Goal: Information Seeking & Learning: Learn about a topic

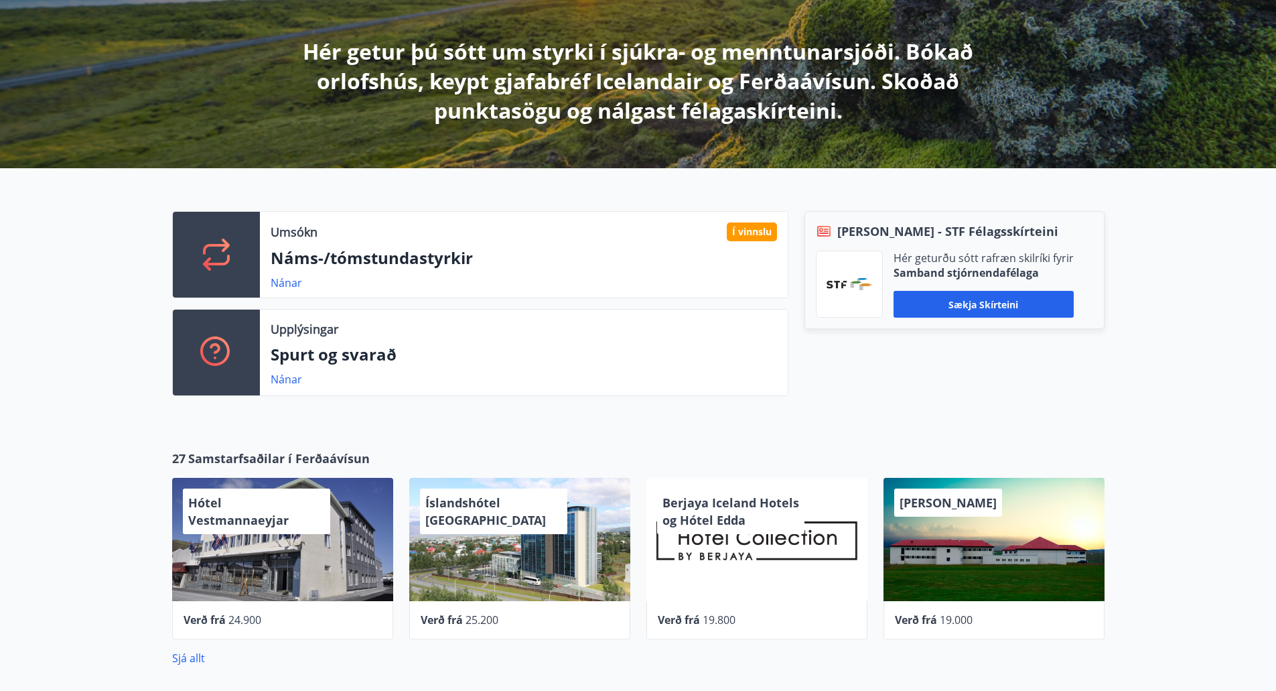
scroll to position [226, 0]
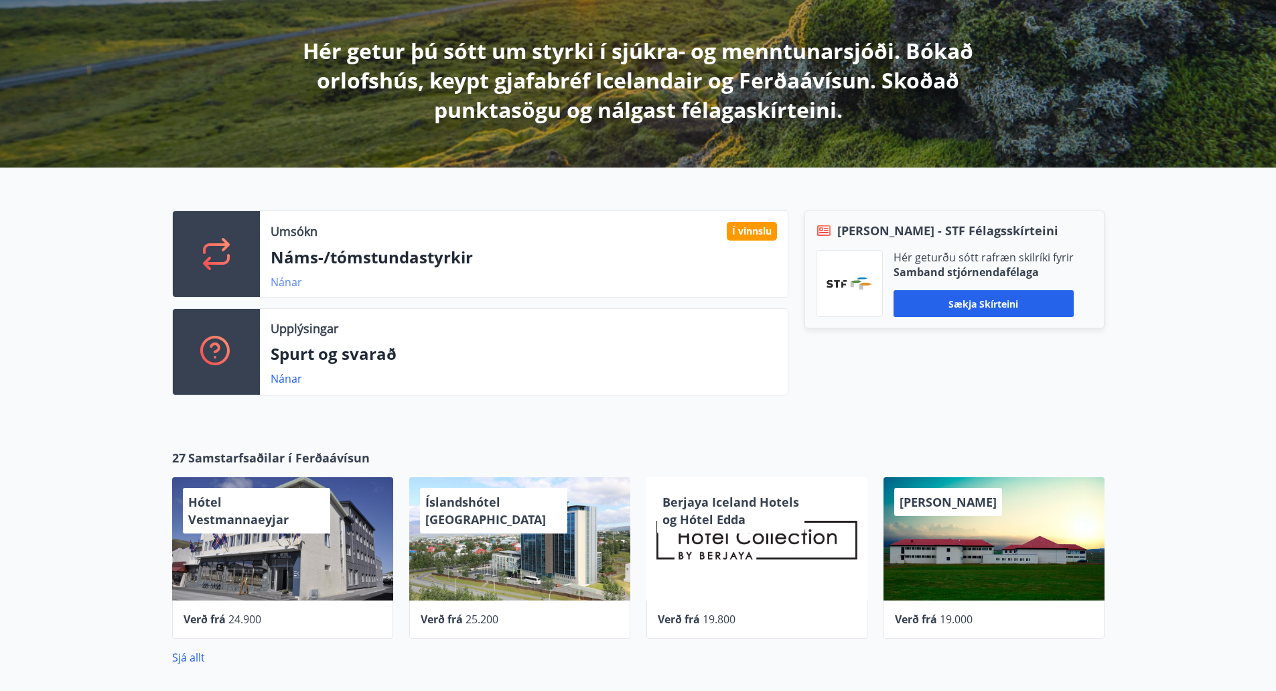
click at [281, 281] on link "Nánar" at bounding box center [286, 282] width 31 height 15
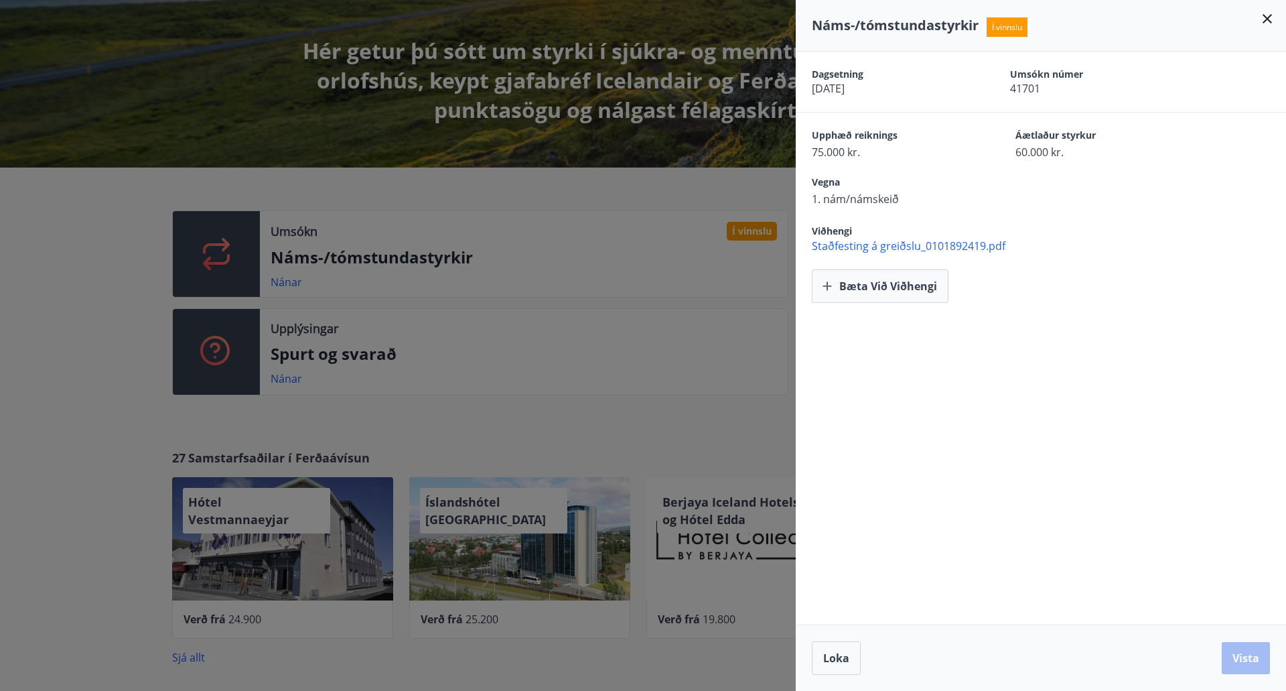
click at [122, 310] on div at bounding box center [643, 345] width 1286 height 691
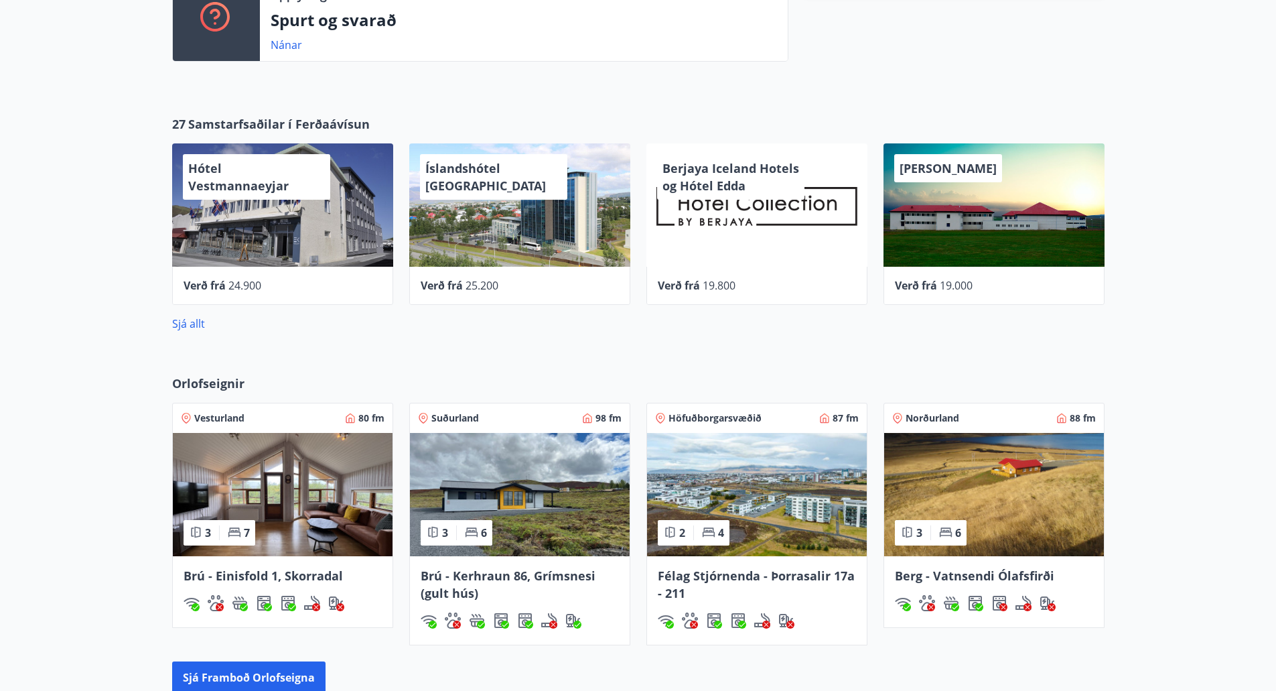
scroll to position [518, 0]
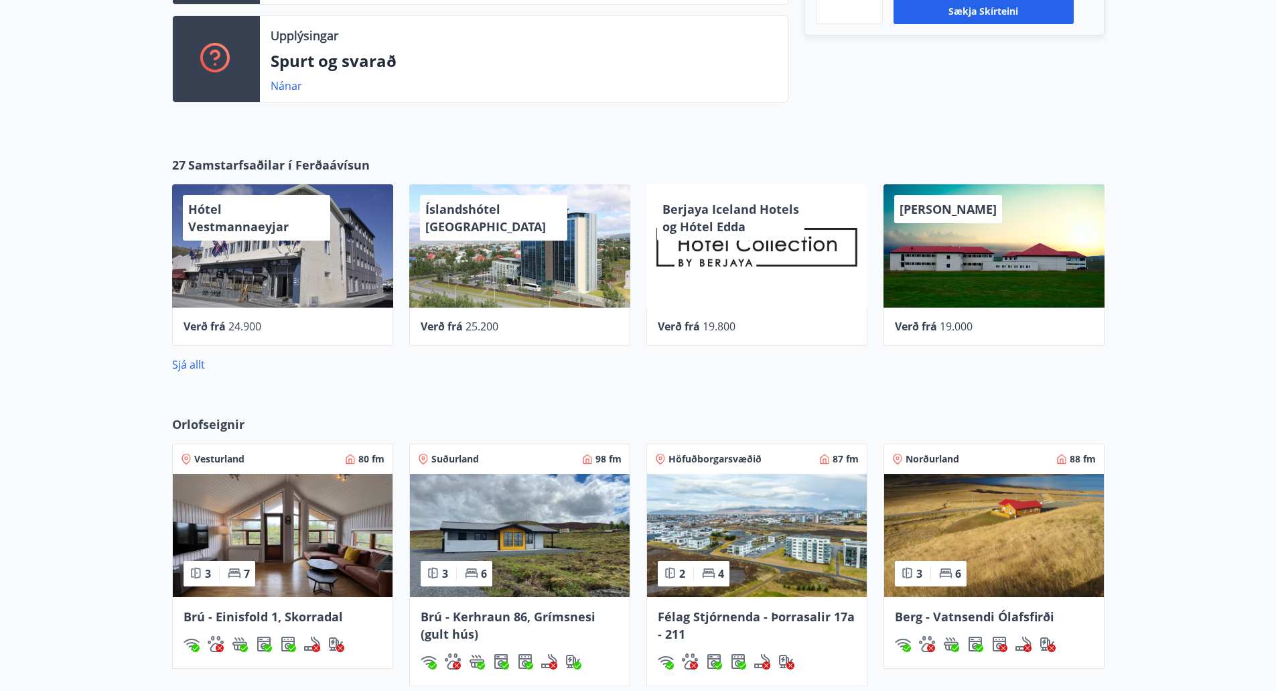
click at [526, 270] on div "Íslandshótel [GEOGRAPHIC_DATA]" at bounding box center [519, 245] width 221 height 123
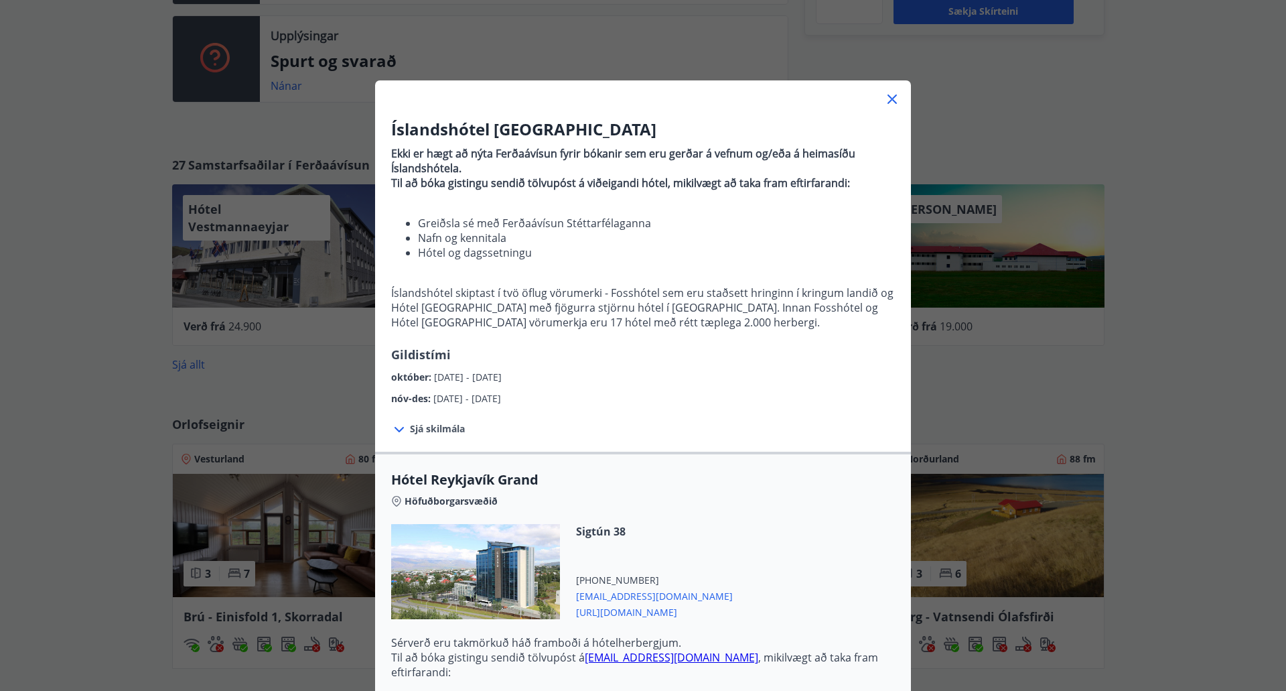
click at [877, 100] on div at bounding box center [643, 93] width 536 height 27
click at [884, 99] on icon at bounding box center [892, 99] width 16 height 16
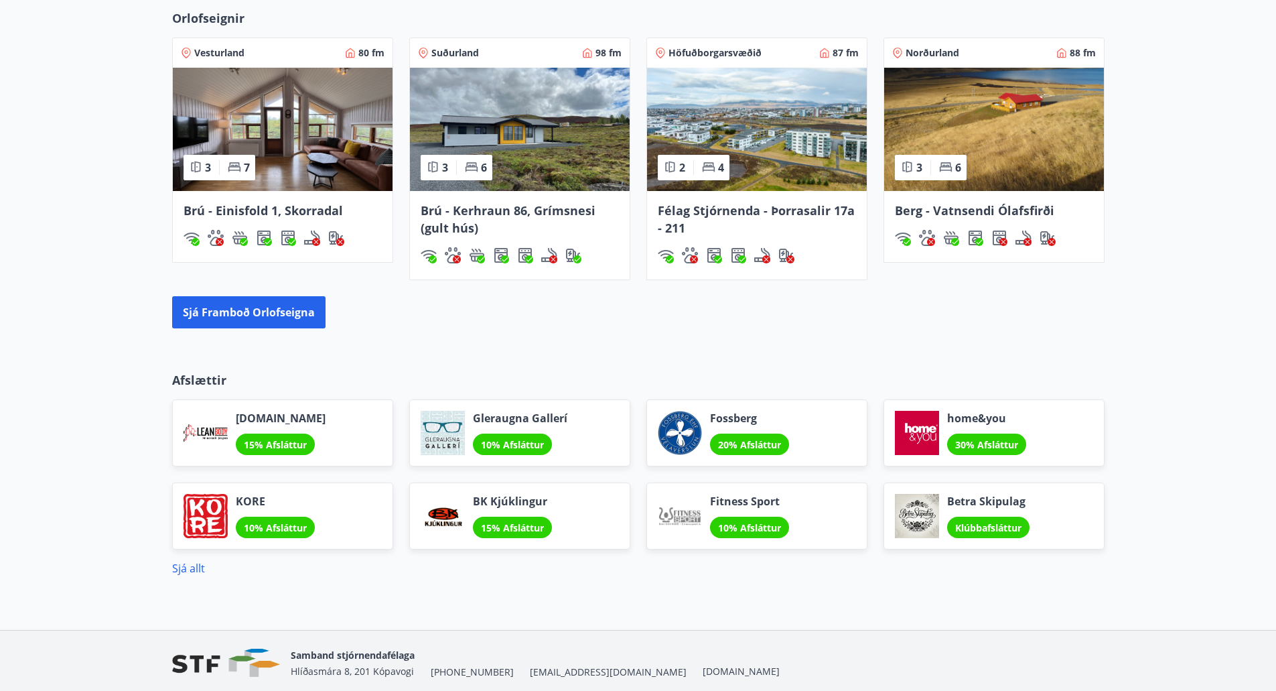
scroll to position [976, 0]
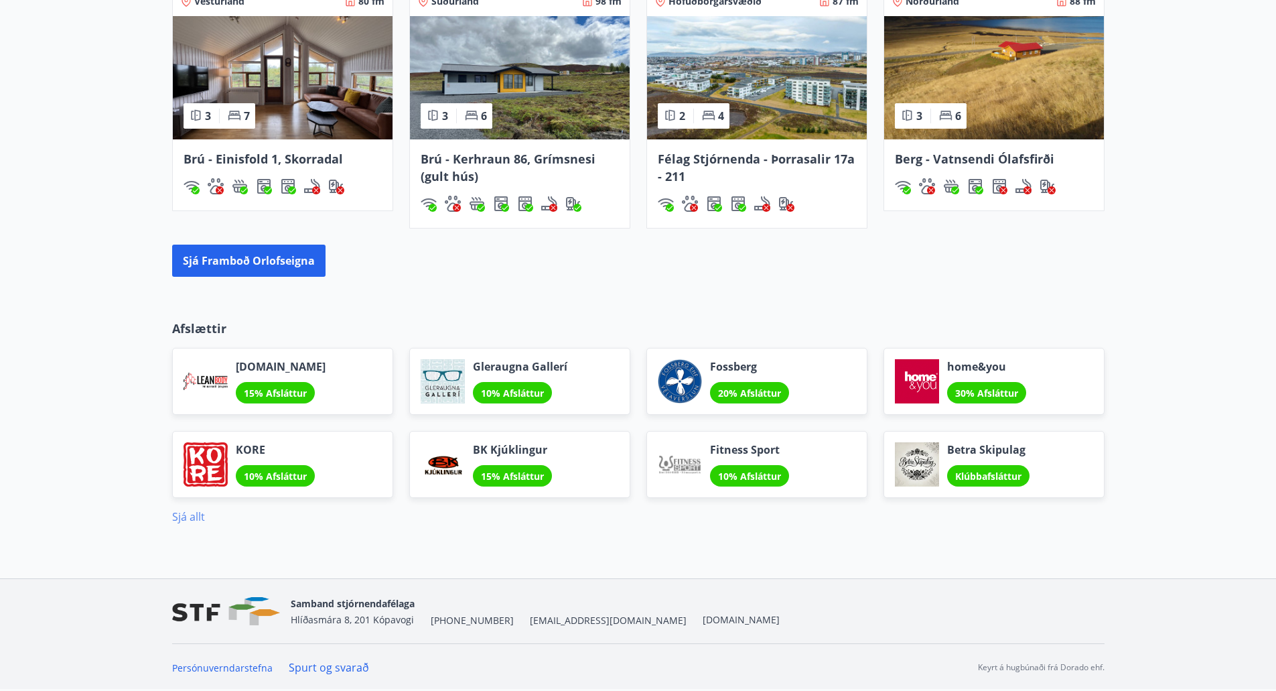
click at [180, 516] on link "Sjá allt" at bounding box center [188, 516] width 33 height 15
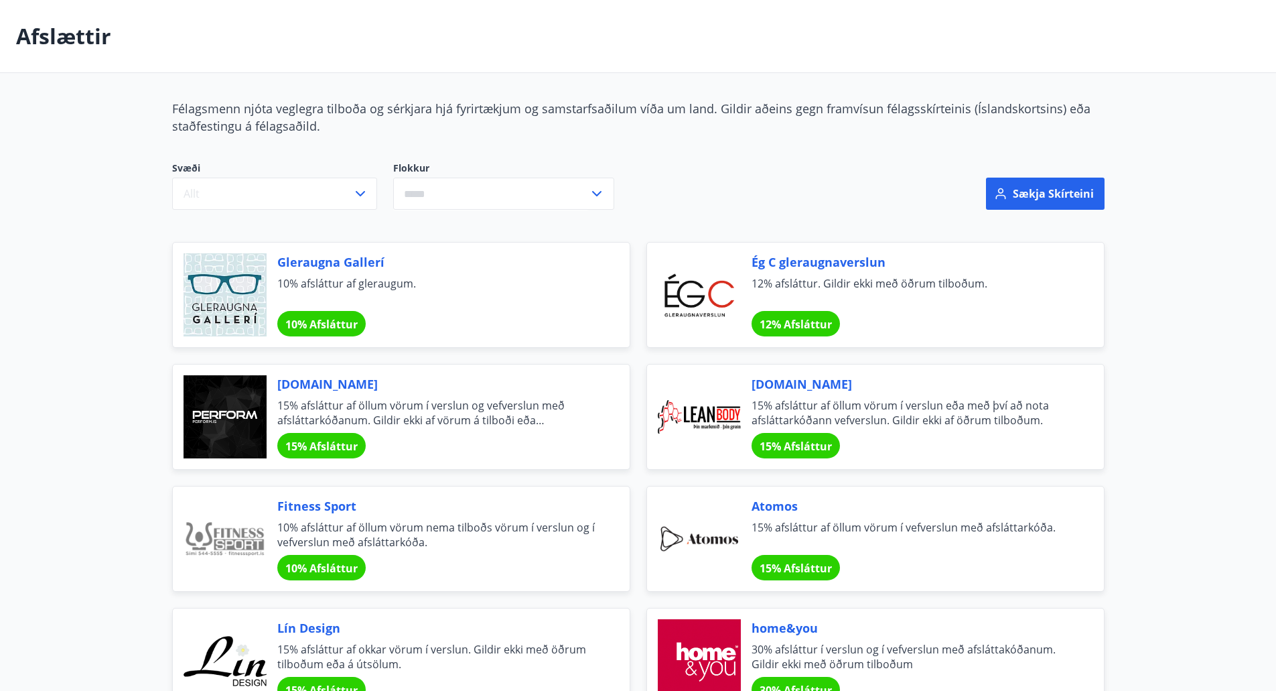
scroll to position [58, 0]
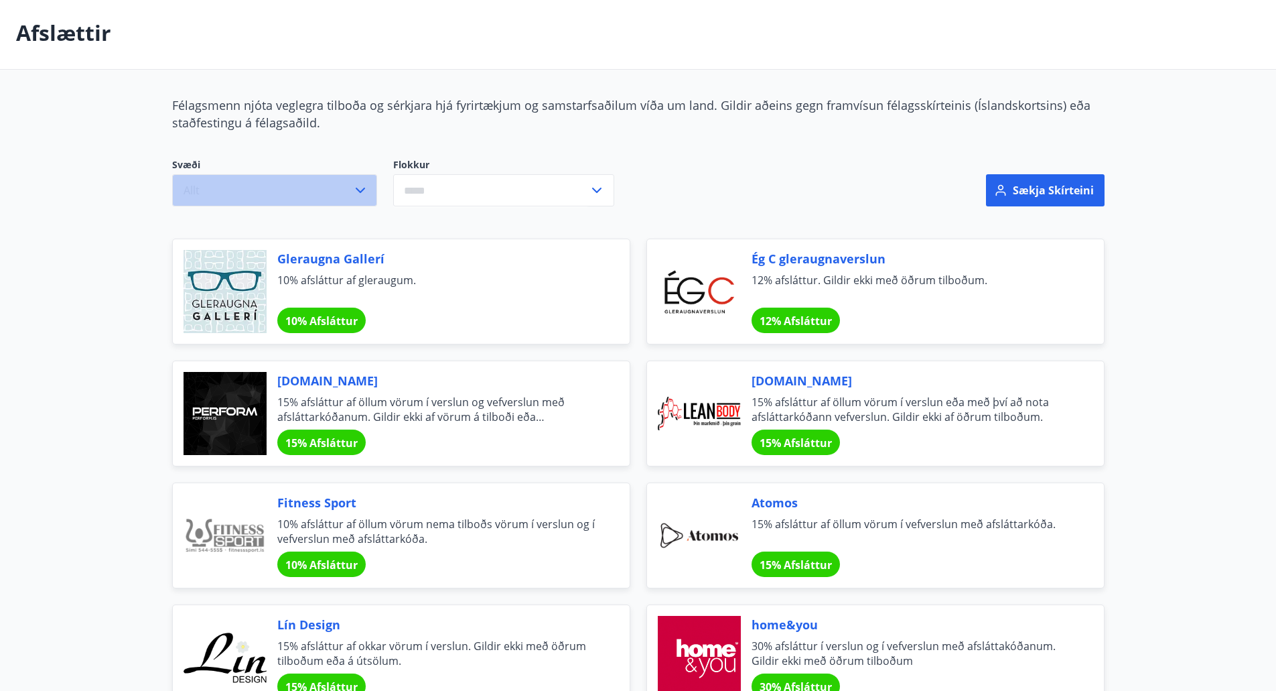
click at [360, 186] on icon "button" at bounding box center [360, 190] width 16 height 16
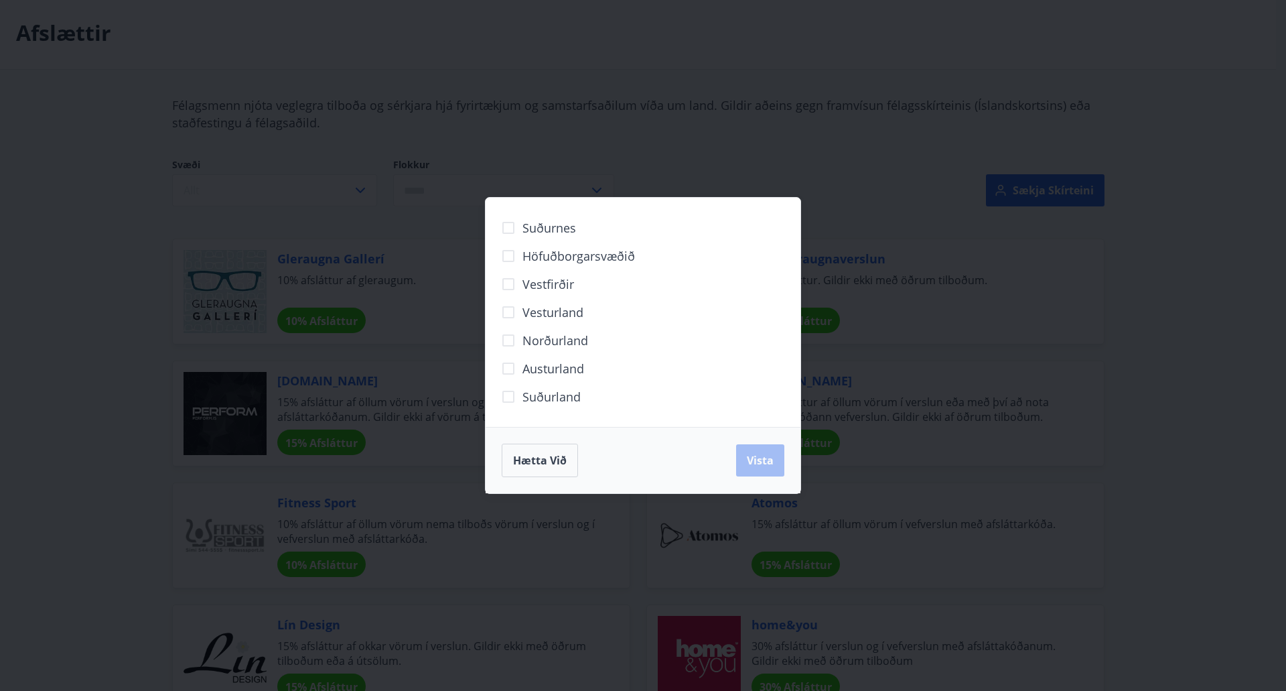
click at [549, 341] on span "Norðurland" at bounding box center [555, 340] width 66 height 17
click at [762, 465] on span "Vista" at bounding box center [760, 460] width 27 height 15
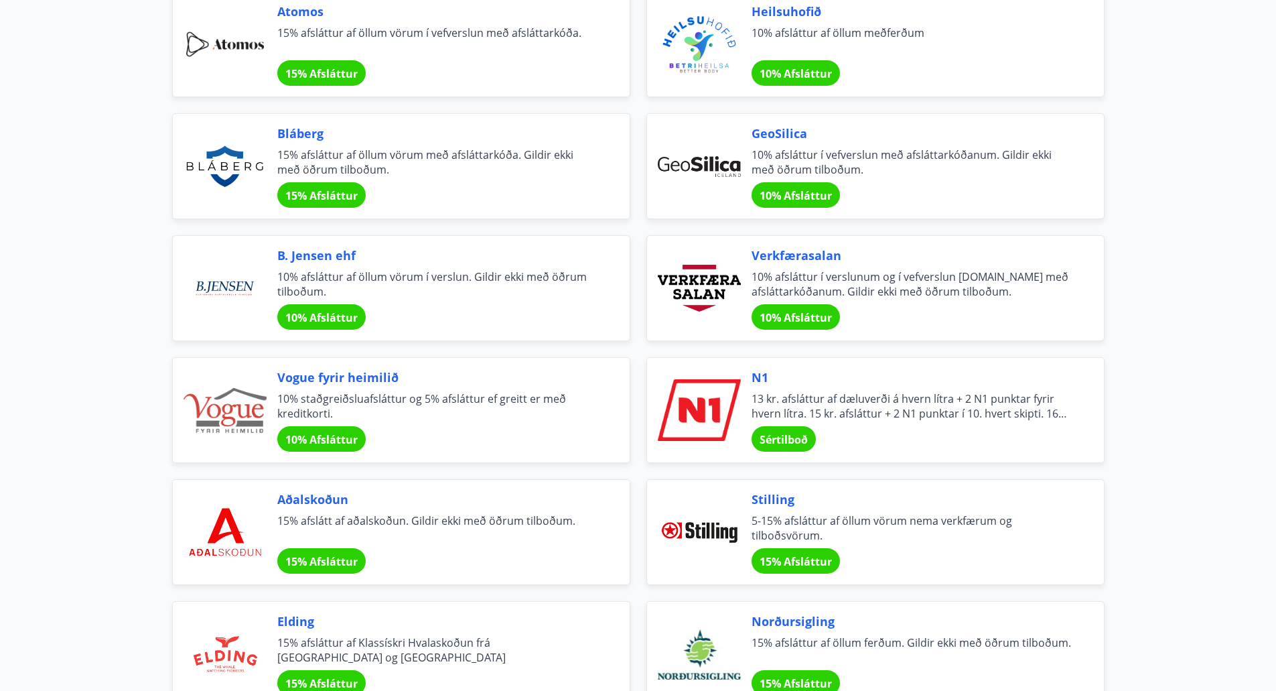
scroll to position [336, 0]
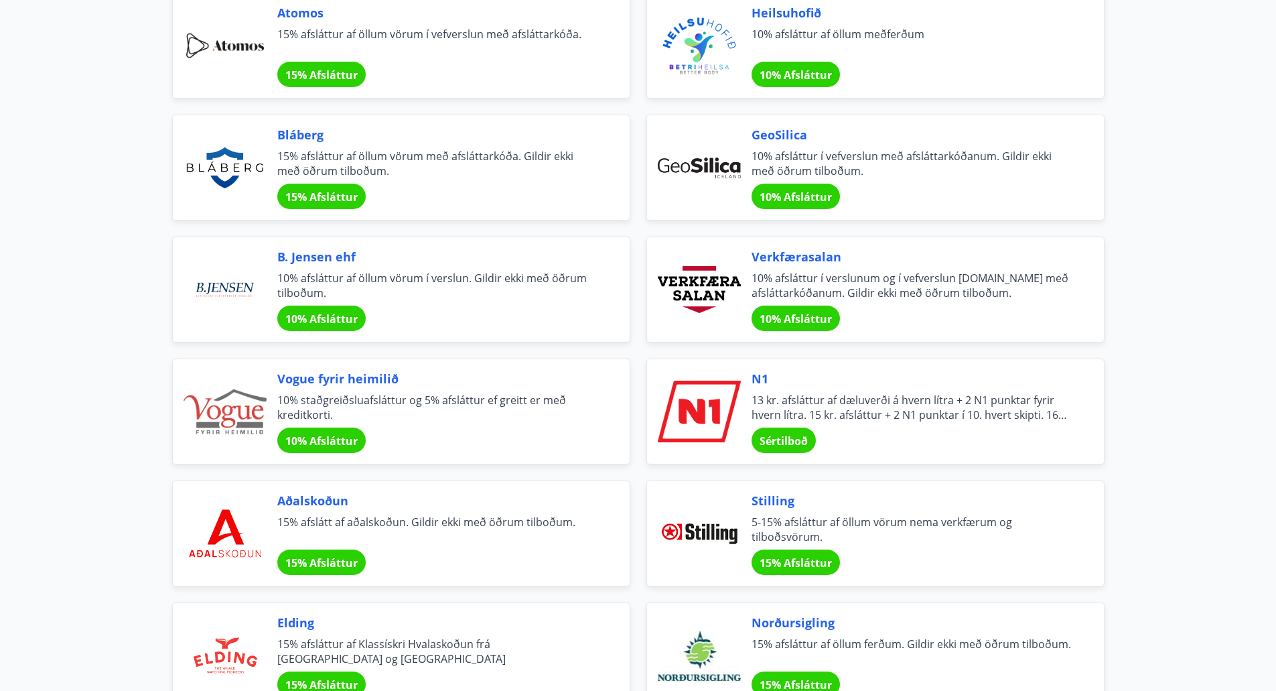
click at [812, 316] on span "10% Afsláttur" at bounding box center [796, 318] width 72 height 15
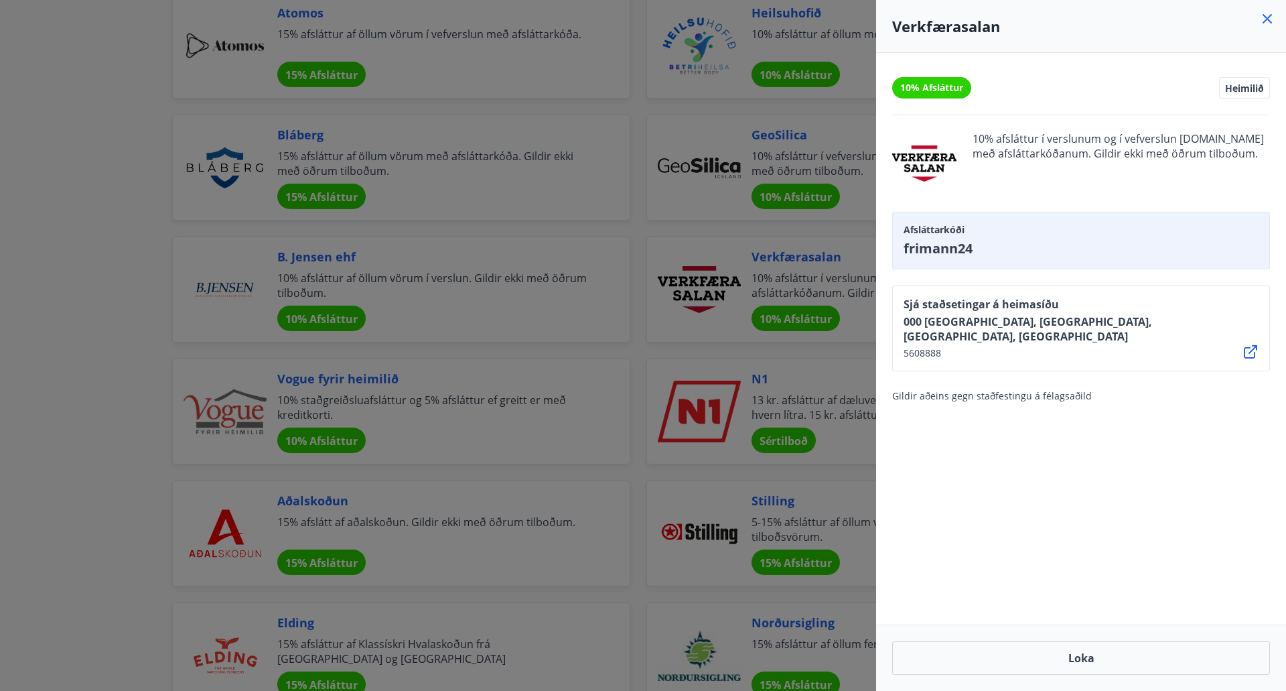
click at [671, 294] on div at bounding box center [643, 345] width 1286 height 691
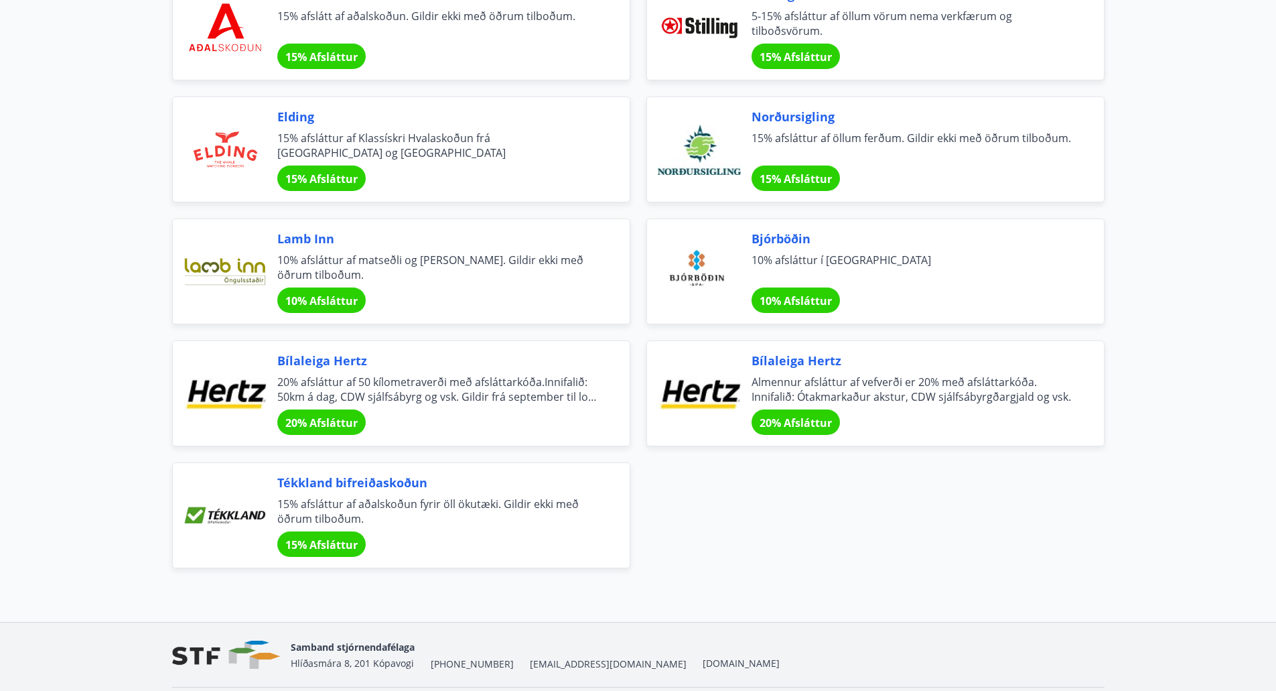
scroll to position [843, 0]
